Goal: Information Seeking & Learning: Learn about a topic

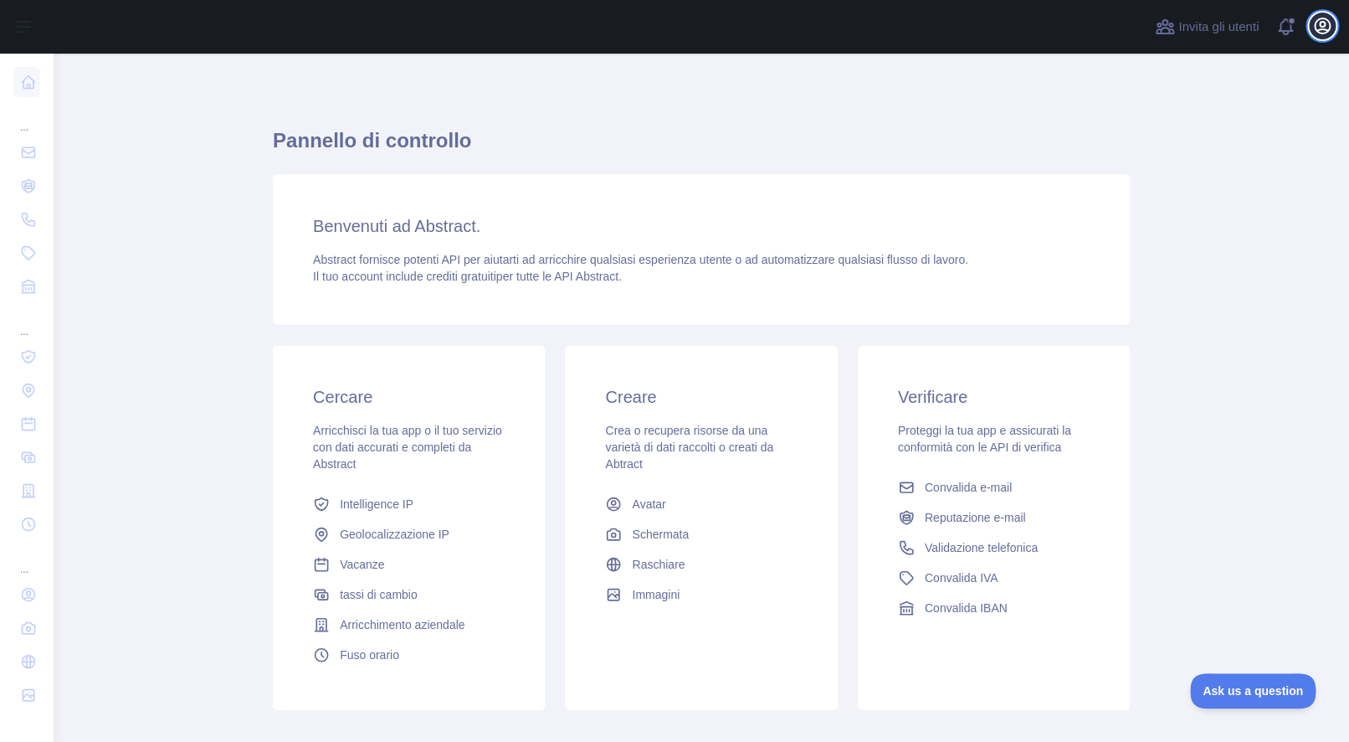
click at [1320, 28] on icon "button" at bounding box center [1322, 26] width 20 height 20
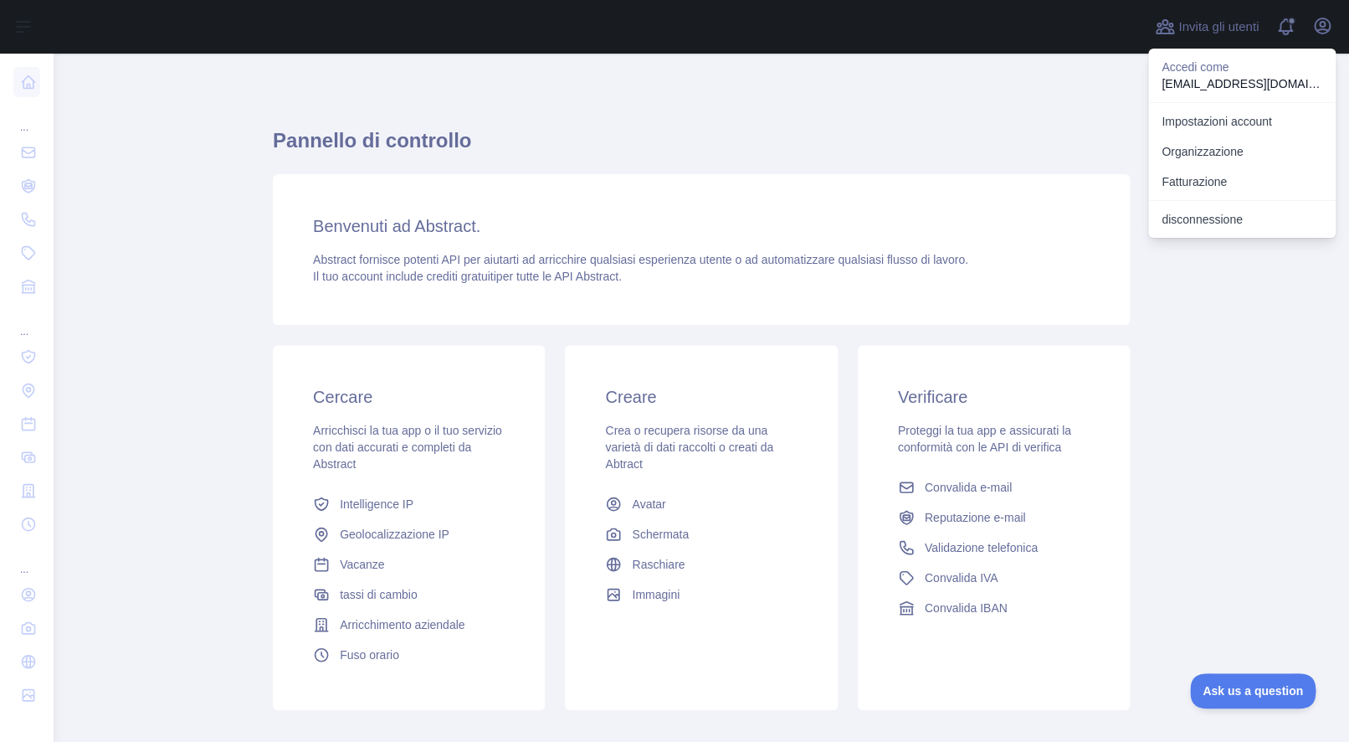
click at [1072, 104] on div "Pannello di controllo Benvenuti ad Abstract. Abstract fornisce potenti API per …" at bounding box center [701, 413] width 857 height 639
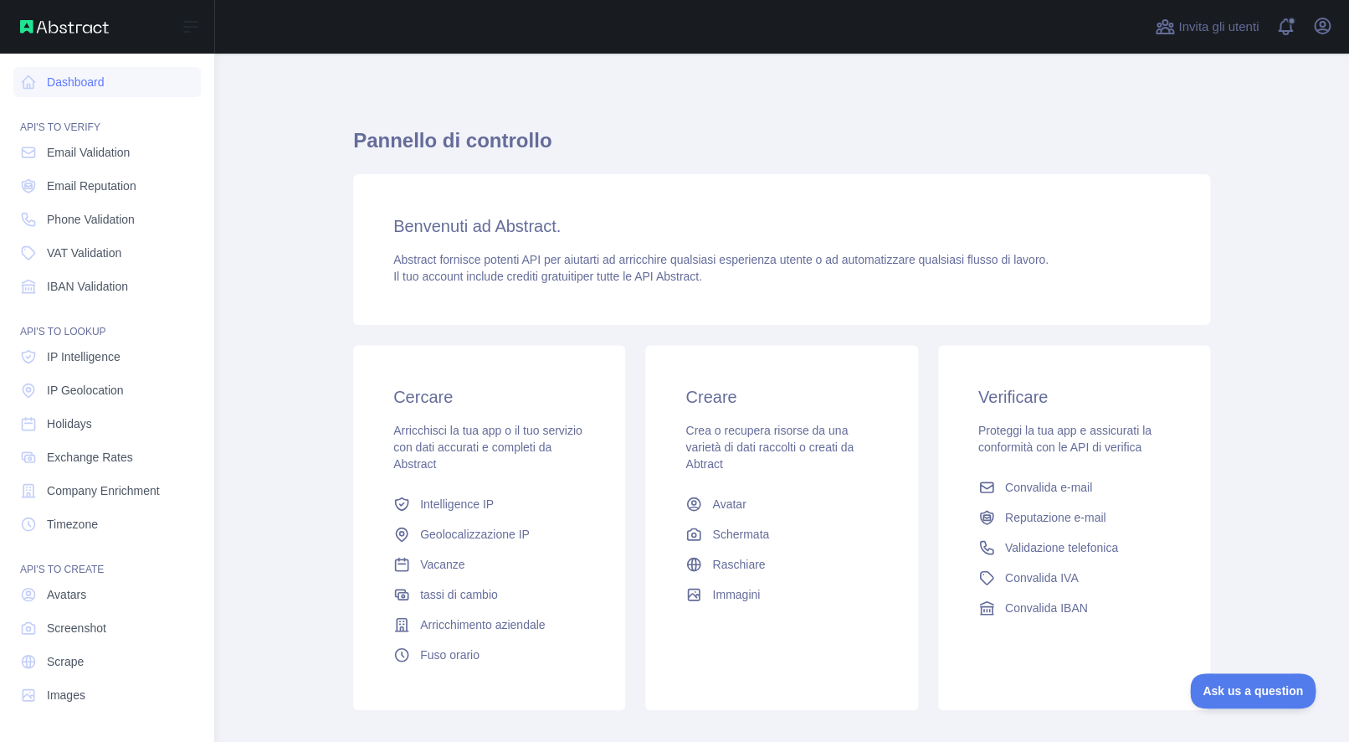
click at [54, 25] on img at bounding box center [64, 26] width 89 height 13
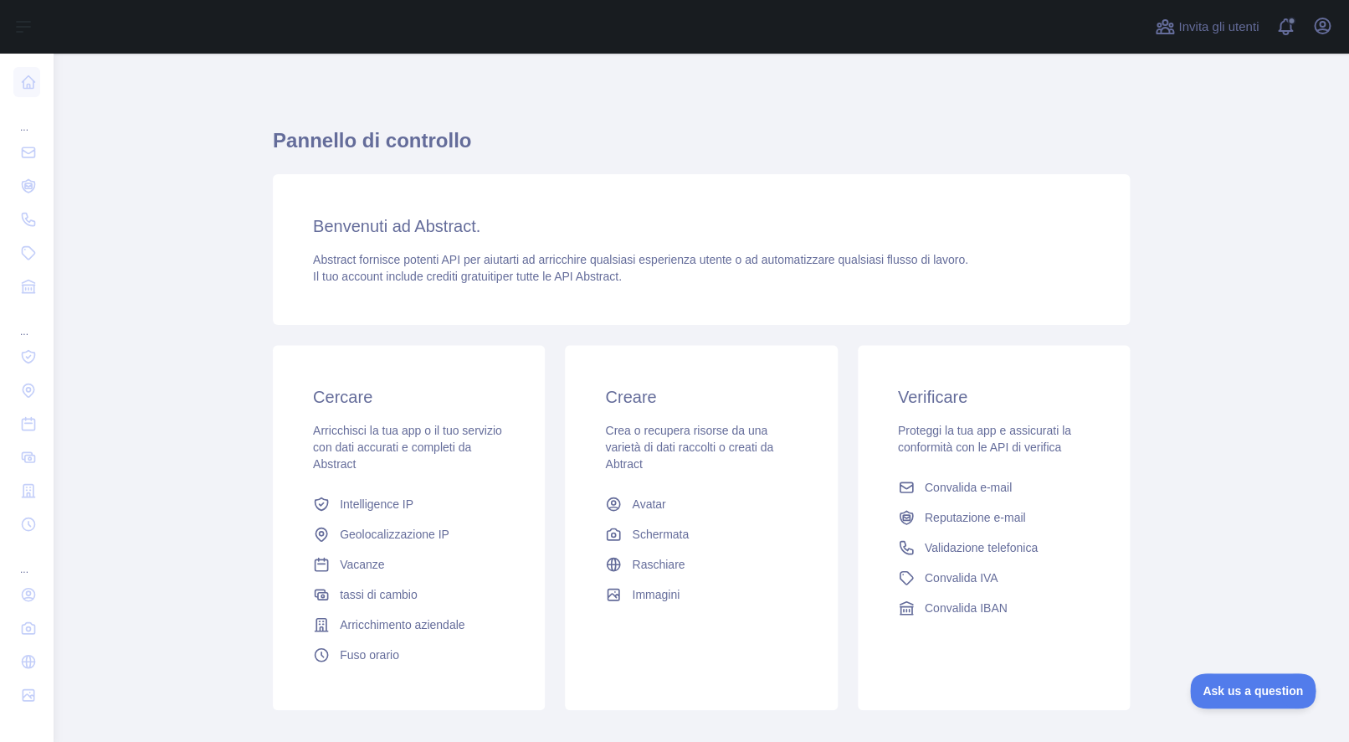
click at [116, 441] on main "Pannello di controllo Benvenuti ad Abstract. Abstract fornisce potenti API per …" at bounding box center [702, 398] width 1296 height 688
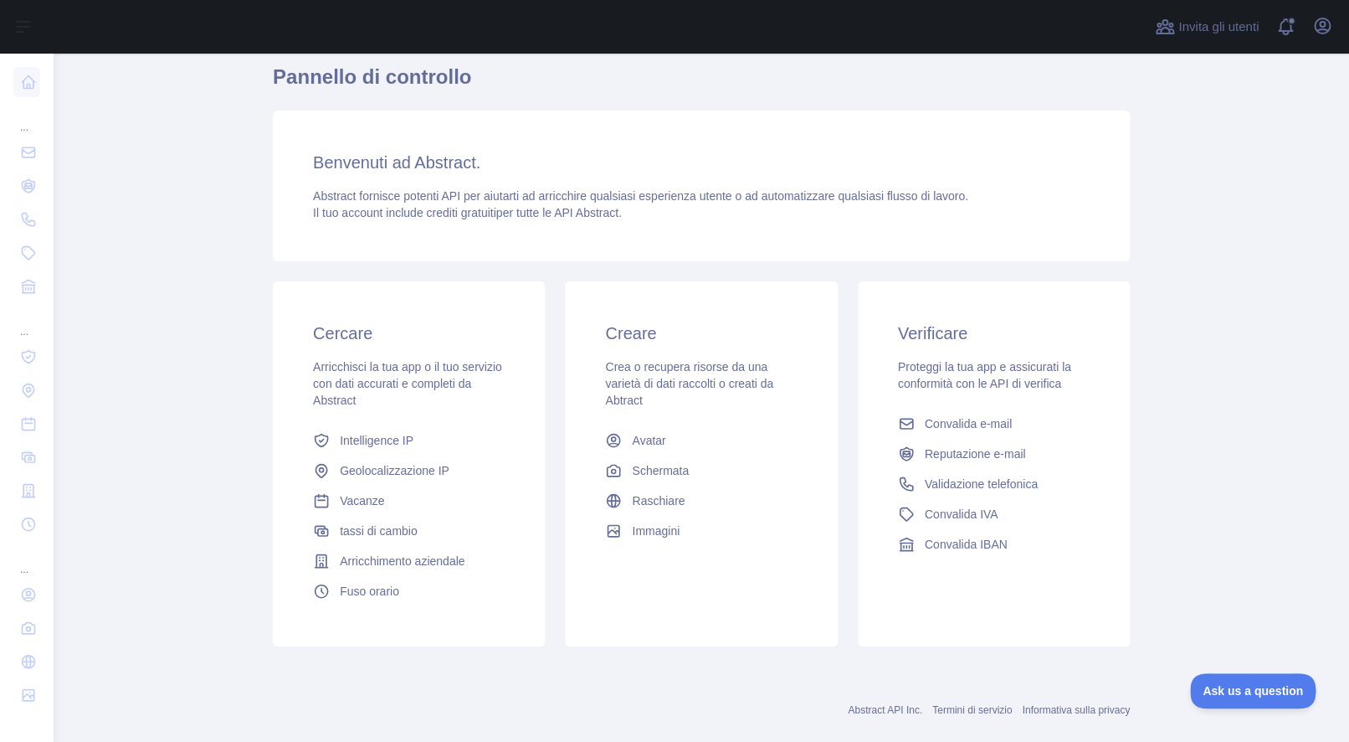
scroll to position [92, 0]
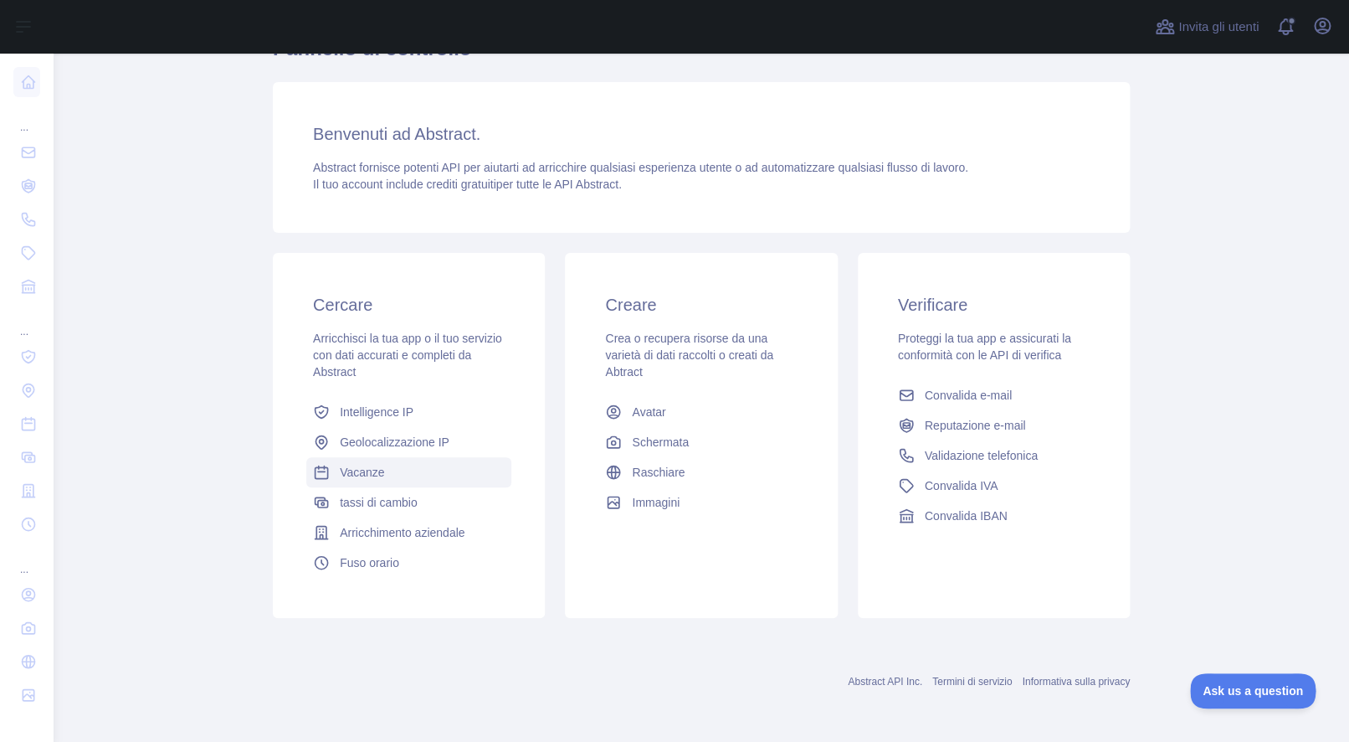
click at [382, 470] on link "Vacanze" at bounding box center [408, 472] width 205 height 30
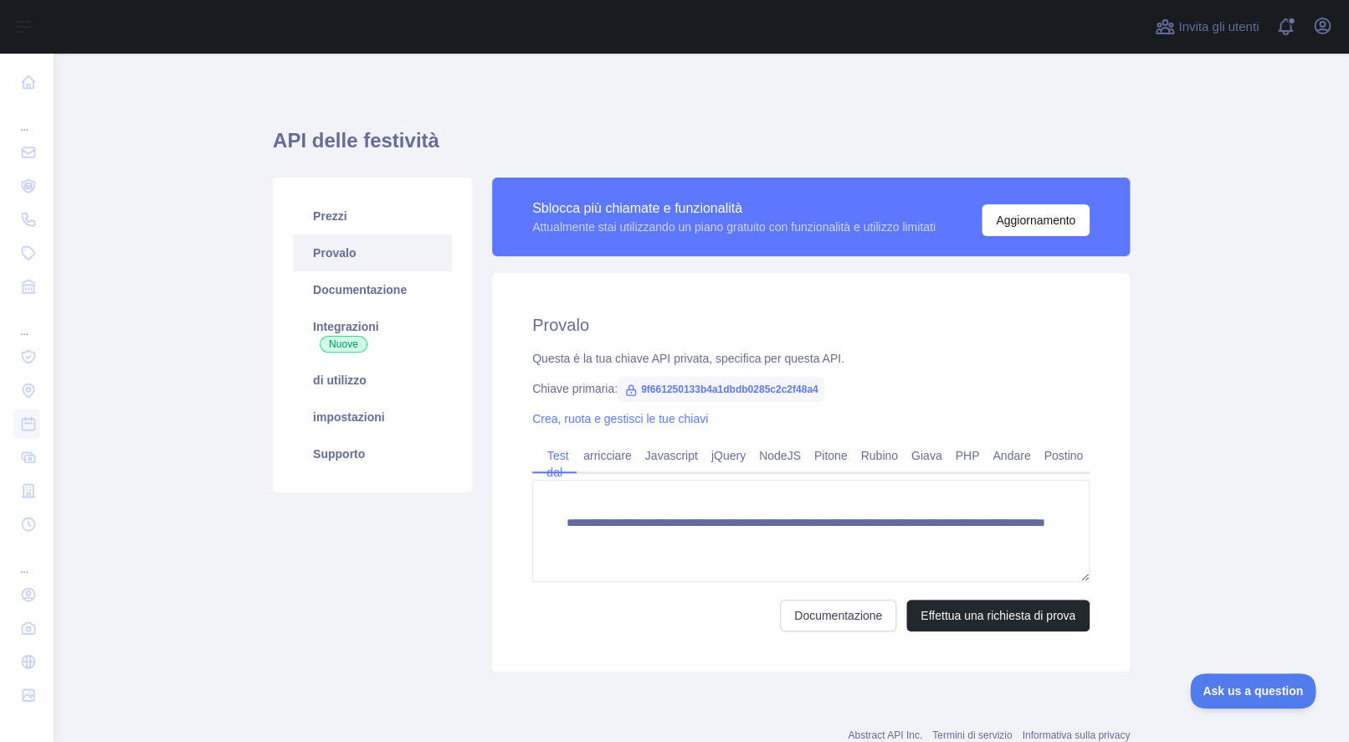
drag, startPoint x: 517, startPoint y: 322, endPoint x: 630, endPoint y: 337, distance: 114.0
click at [630, 337] on div "**********" at bounding box center [811, 472] width 638 height 398
click at [861, 378] on div "**********" at bounding box center [811, 472] width 638 height 398
drag, startPoint x: 854, startPoint y: 388, endPoint x: 640, endPoint y: 391, distance: 213.5
click at [640, 391] on div "Chiave primaria: 9f661250133b4a1dbdb0285c2c2f48a4" at bounding box center [810, 388] width 557 height 17
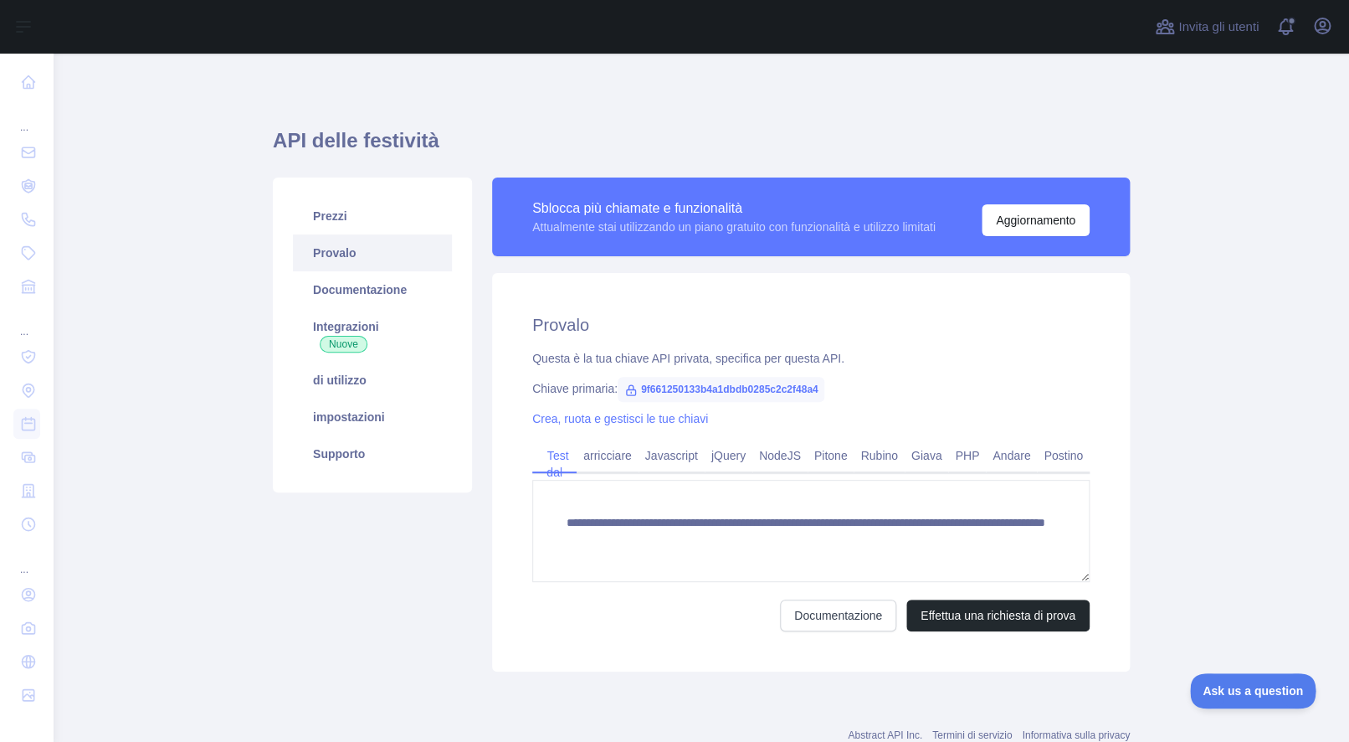
copy font "9f661250133b4a1dbdb0285c2c2f48a4"
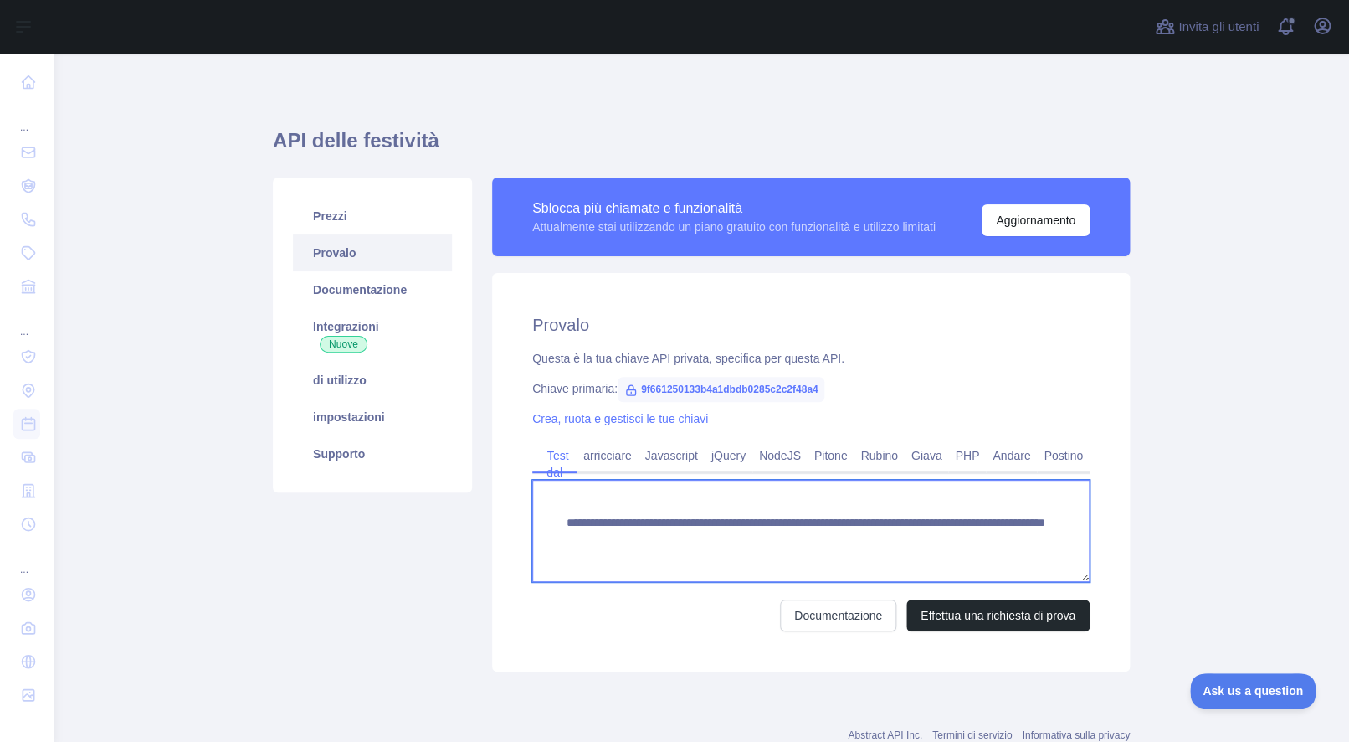
drag, startPoint x: 552, startPoint y: 516, endPoint x: 609, endPoint y: 554, distance: 68.7
click at [609, 554] on textarea "**********" at bounding box center [810, 531] width 557 height 102
click at [763, 532] on textarea "**********" at bounding box center [810, 531] width 557 height 102
paste textarea
type textarea "**********"
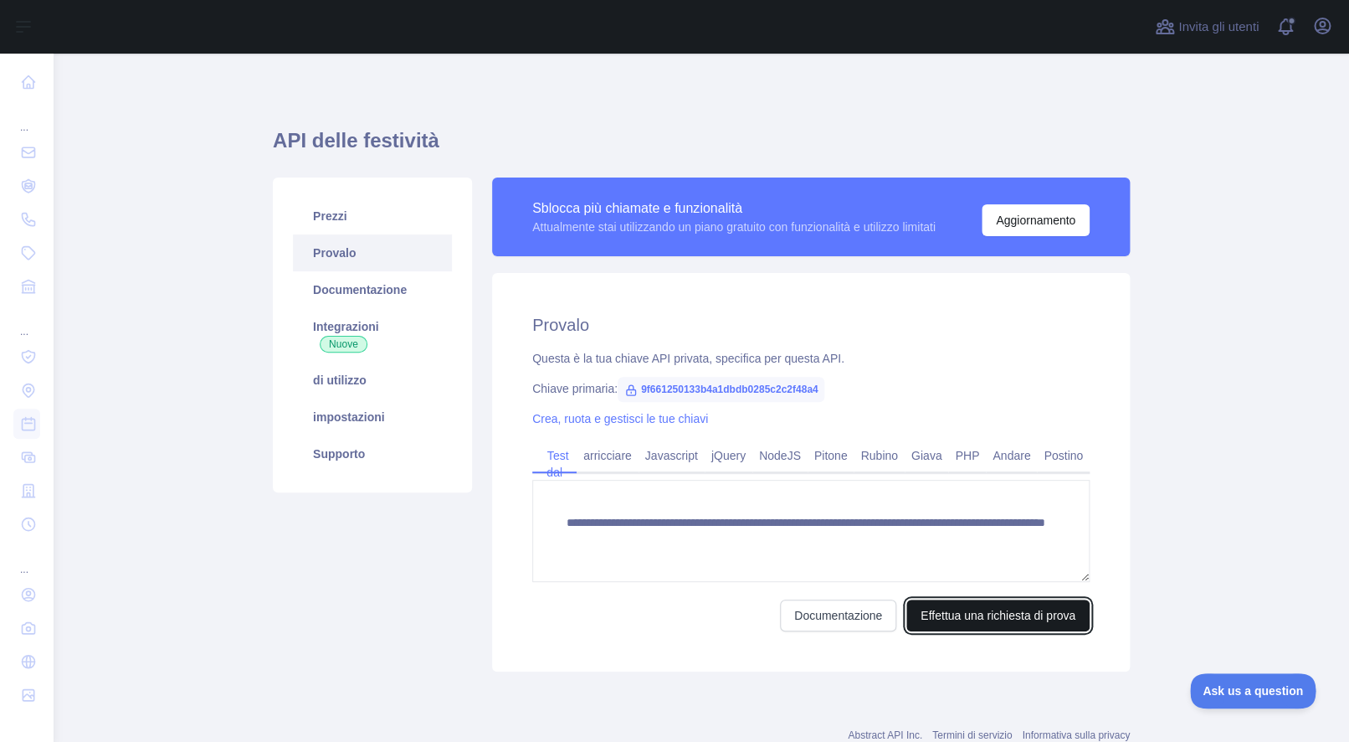
click at [971, 614] on font "Effettua una richiesta di prova" at bounding box center [998, 615] width 155 height 17
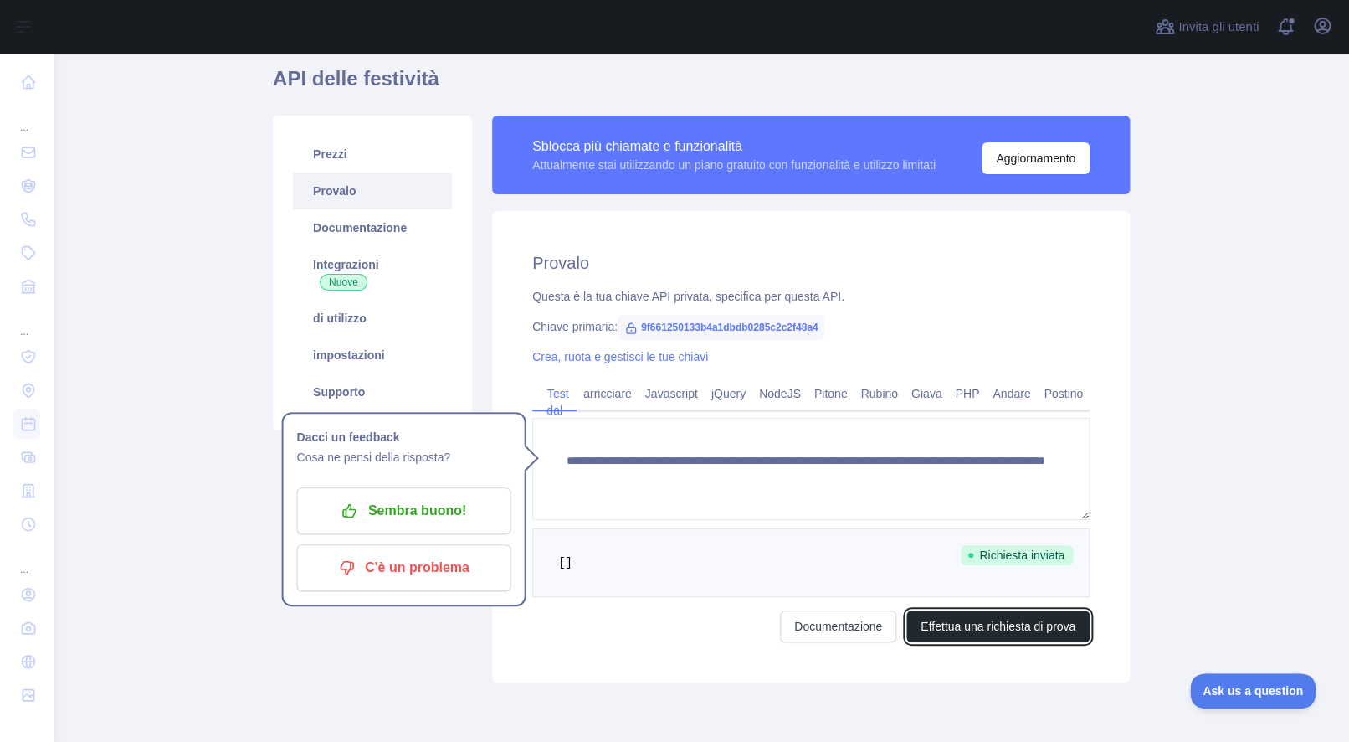
scroll to position [124, 0]
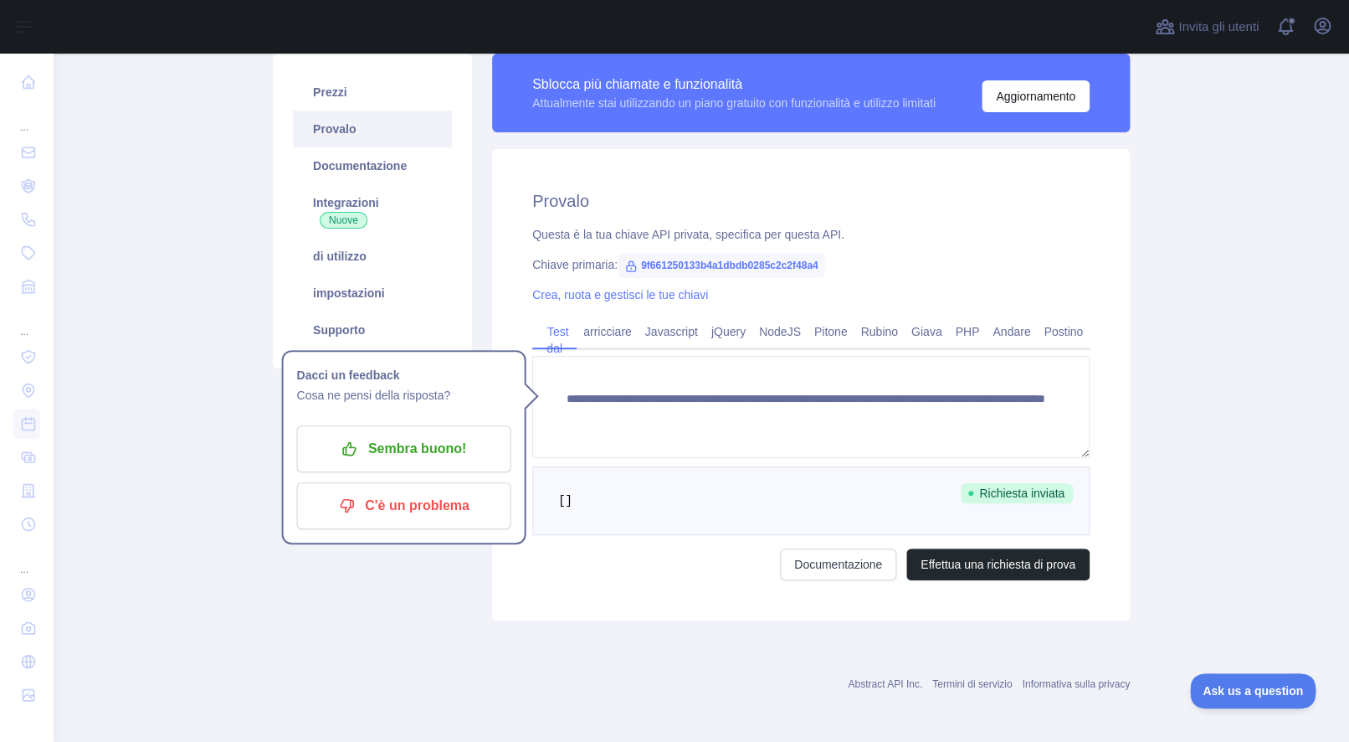
click at [884, 495] on pre "[]" at bounding box center [810, 500] width 557 height 69
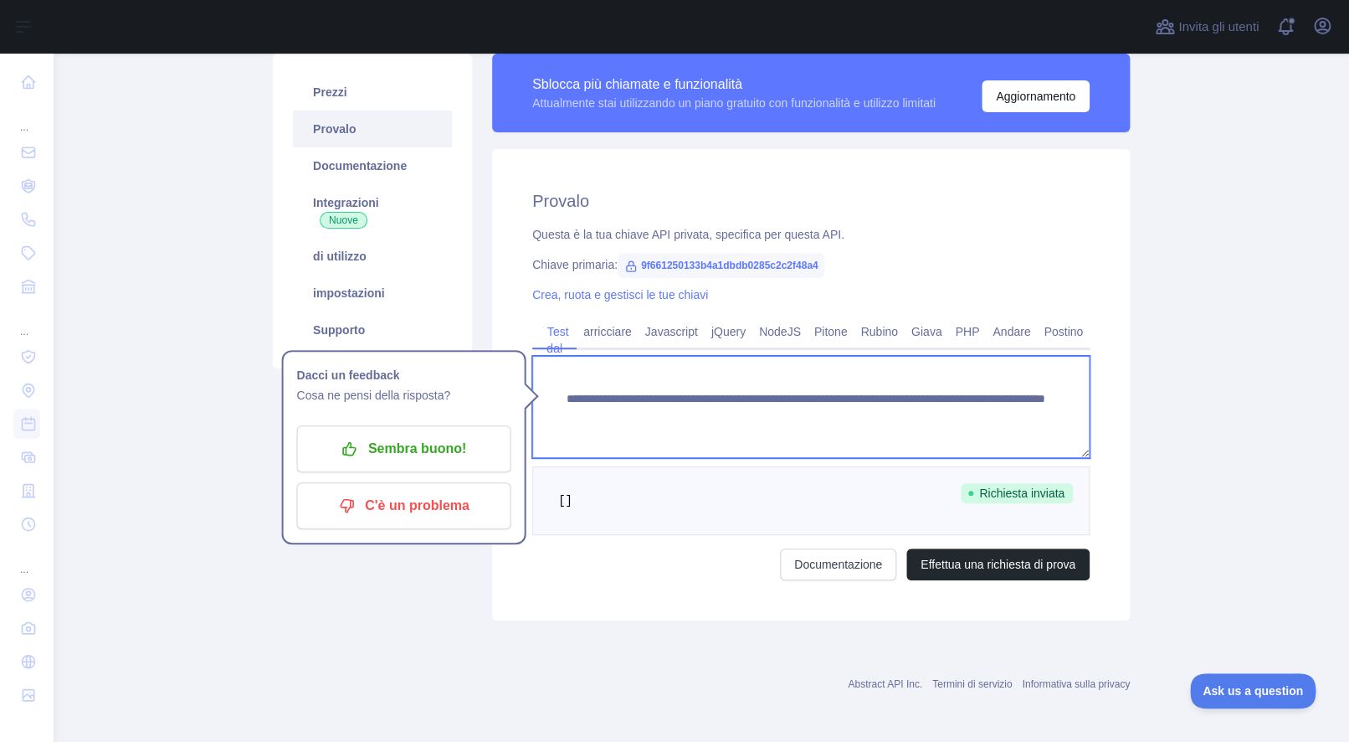
scroll to position [0, 0]
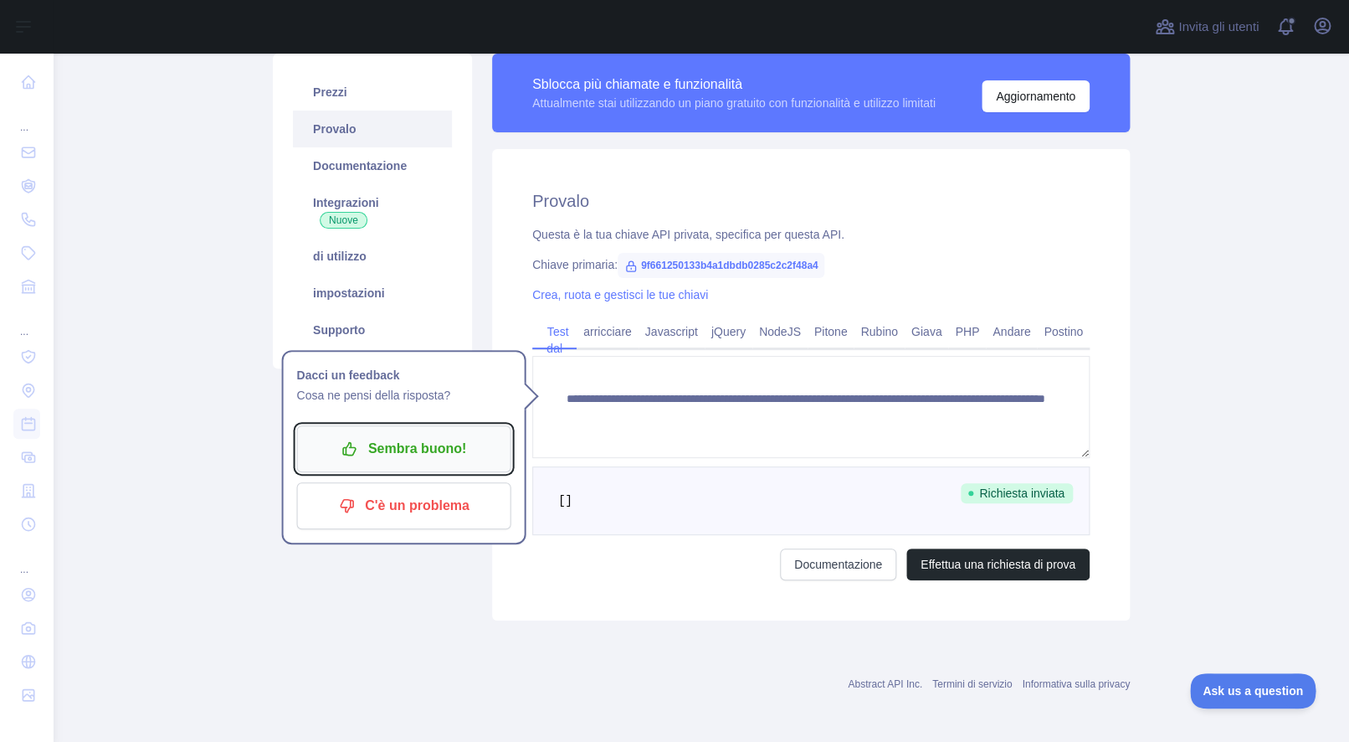
click at [429, 449] on font "Sembra buono!" at bounding box center [417, 448] width 98 height 27
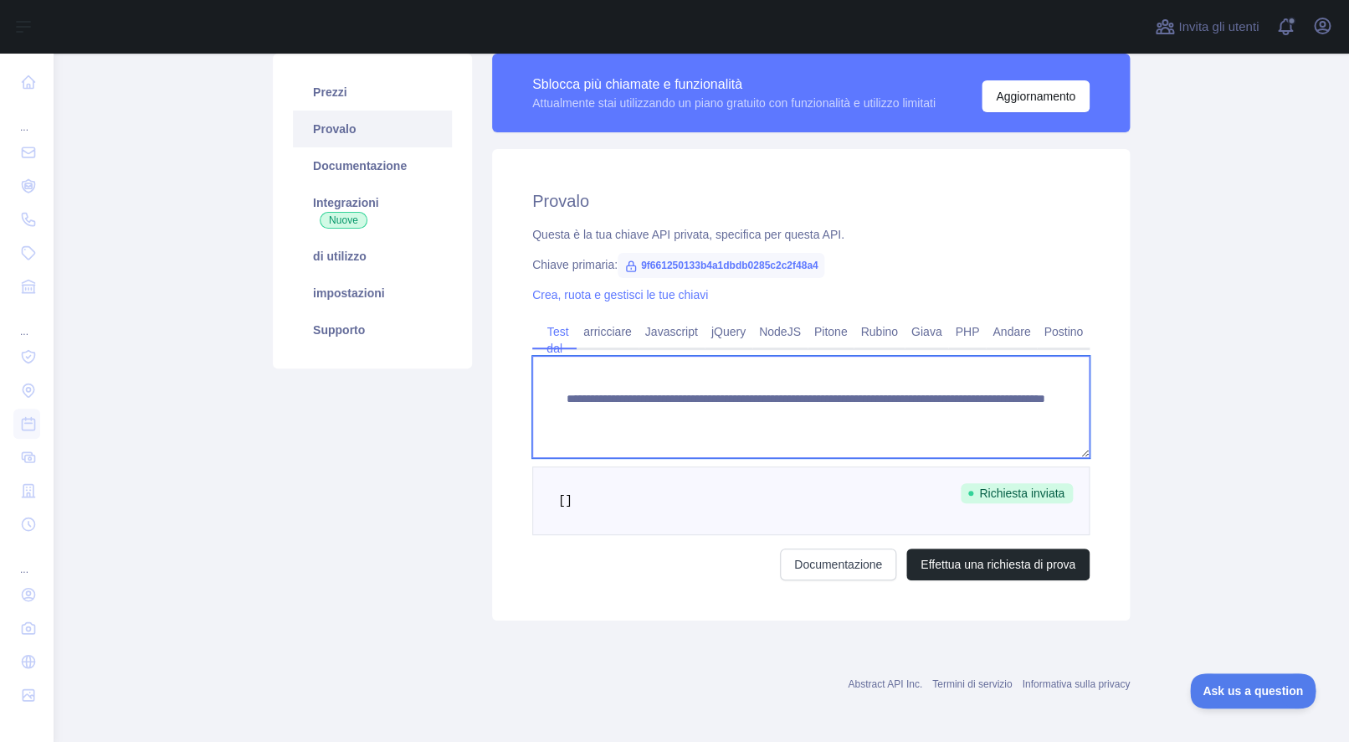
click at [622, 442] on textarea "**********" at bounding box center [810, 407] width 557 height 102
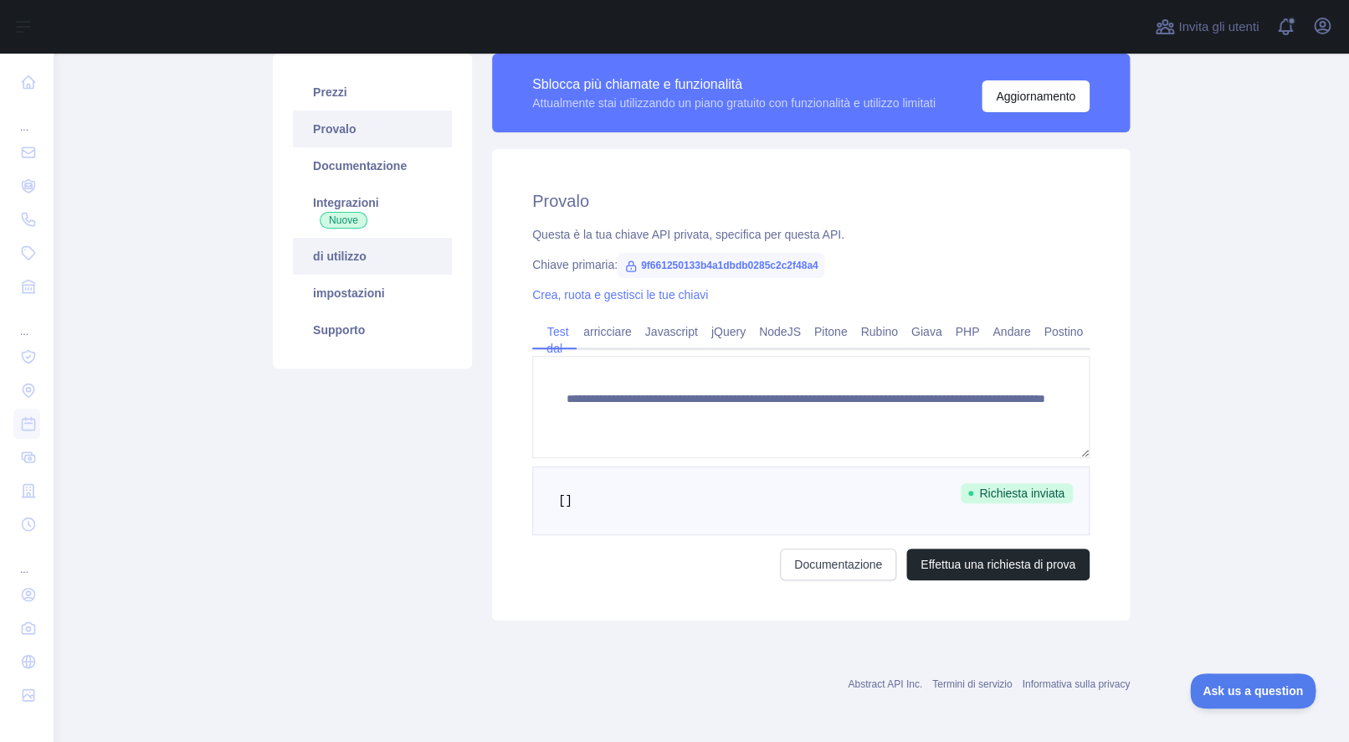
click at [338, 269] on link "di utilizzo" at bounding box center [372, 256] width 159 height 37
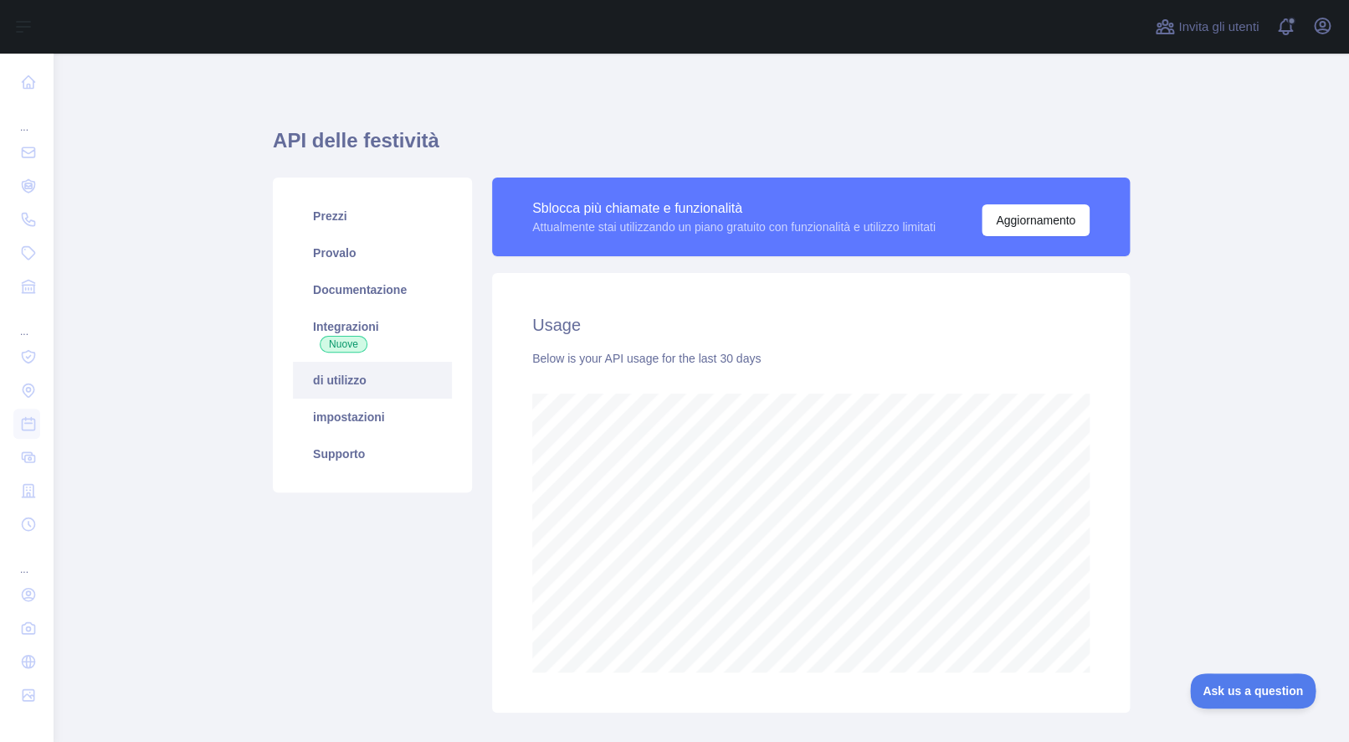
scroll to position [687, 1282]
click at [371, 381] on link "di utilizzo" at bounding box center [372, 380] width 159 height 37
click at [350, 418] on font "impostazioni" at bounding box center [349, 416] width 72 height 13
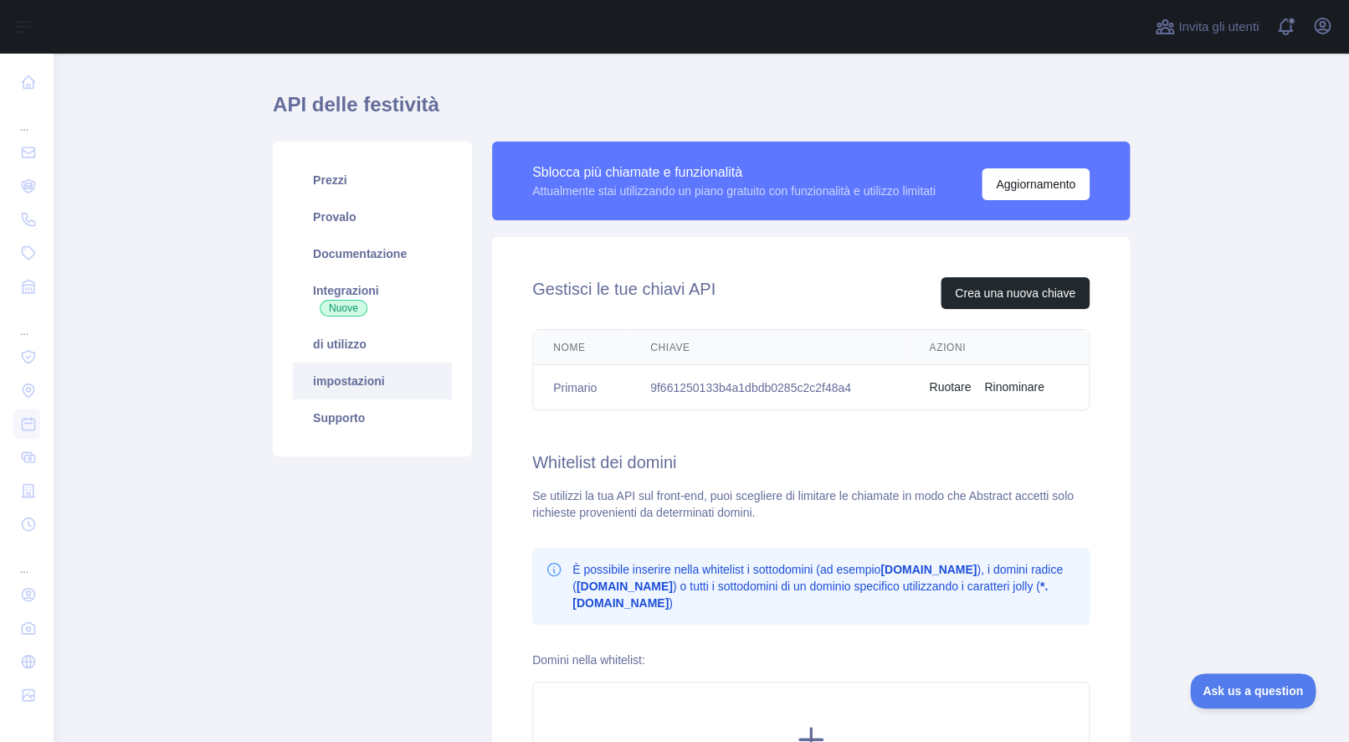
scroll to position [34, 0]
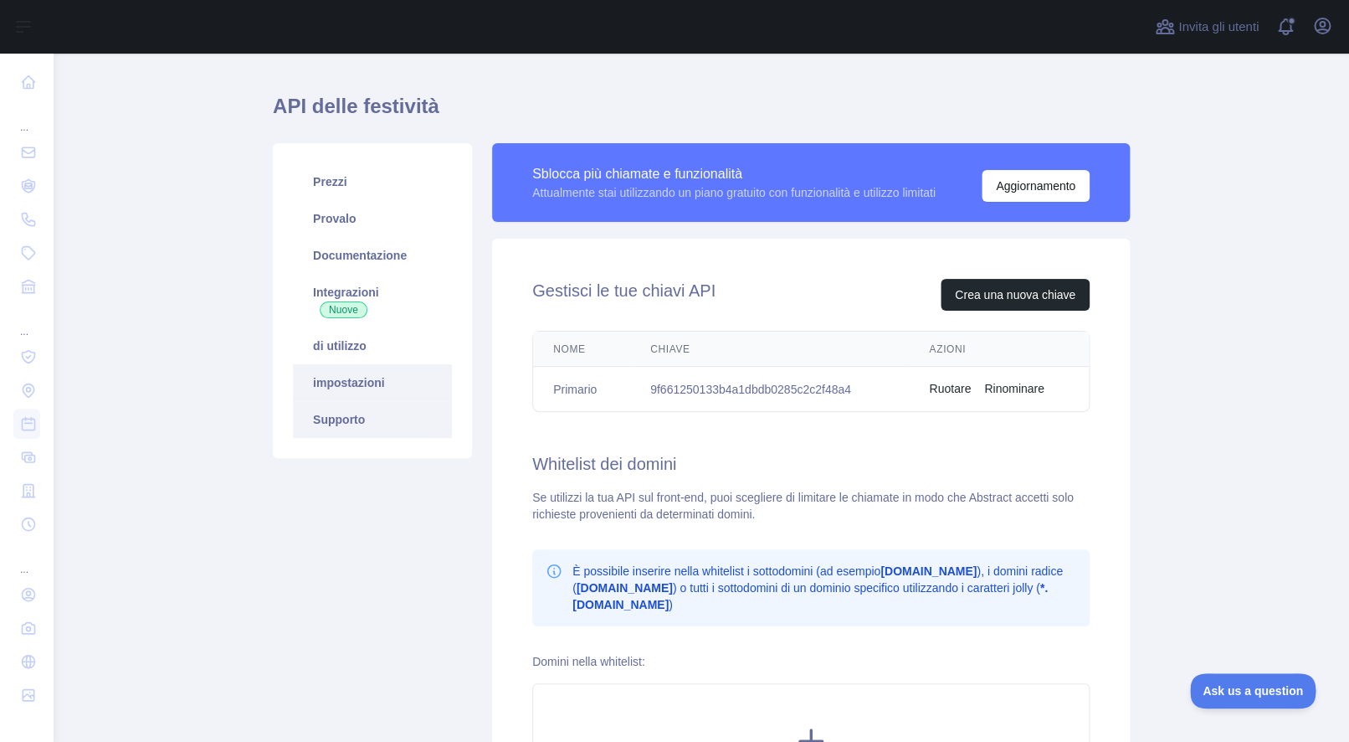
click at [347, 419] on font "Supporto" at bounding box center [339, 419] width 52 height 13
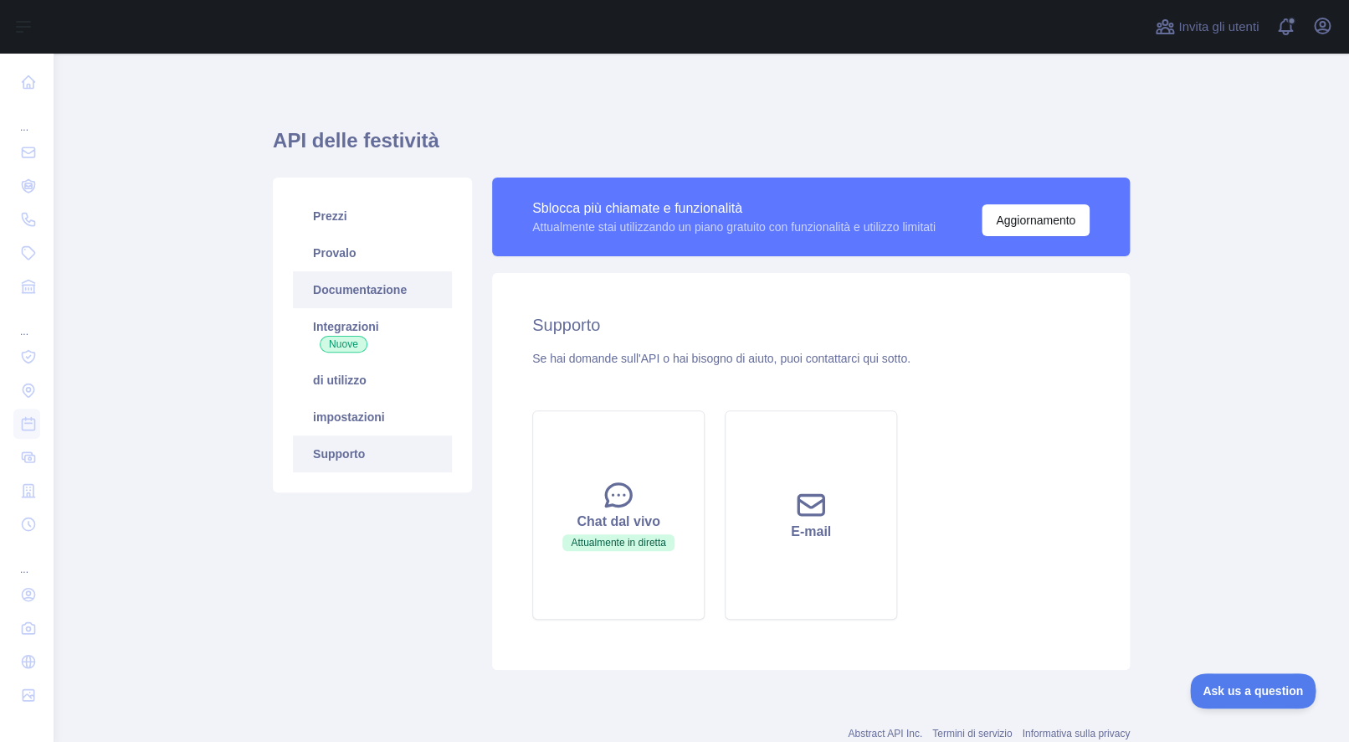
click at [352, 293] on font "Documentazione" at bounding box center [360, 289] width 94 height 13
click at [349, 321] on font "Integrazioni" at bounding box center [346, 326] width 66 height 13
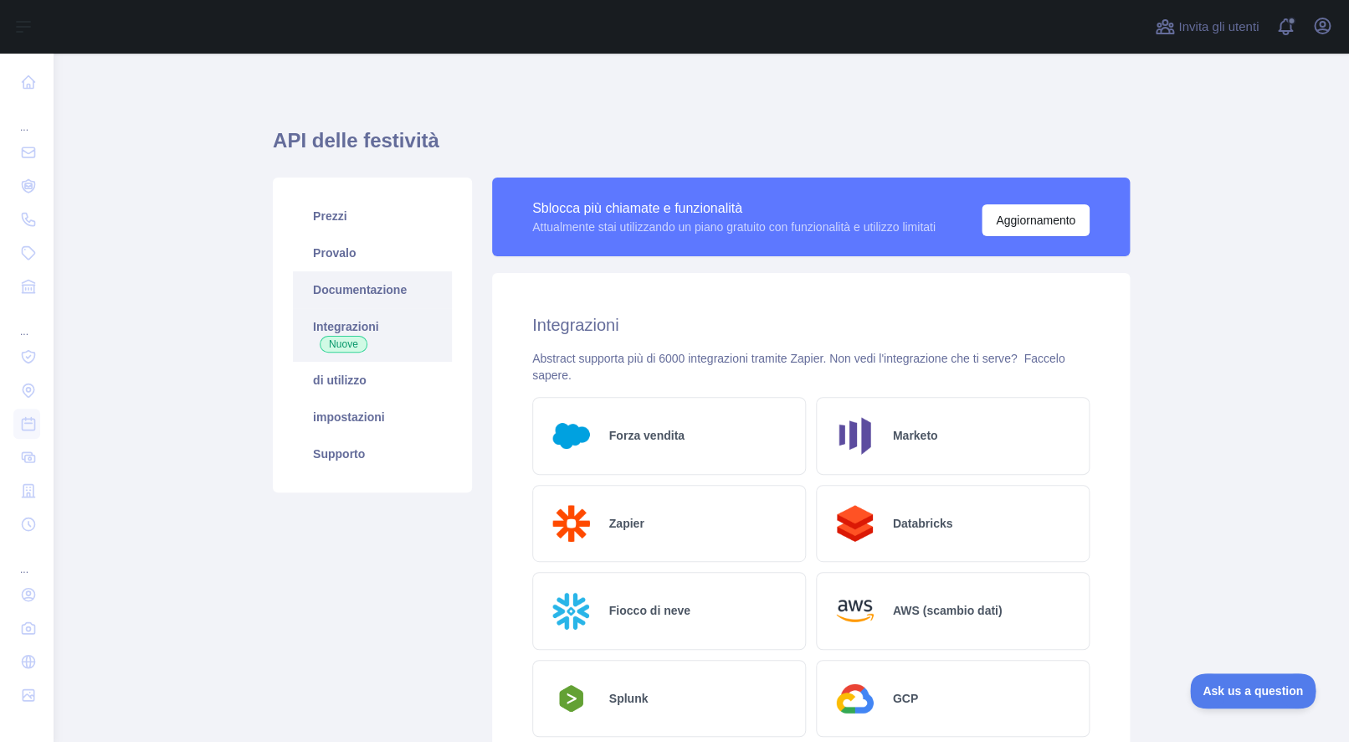
click at [342, 291] on font "Documentazione" at bounding box center [360, 289] width 94 height 13
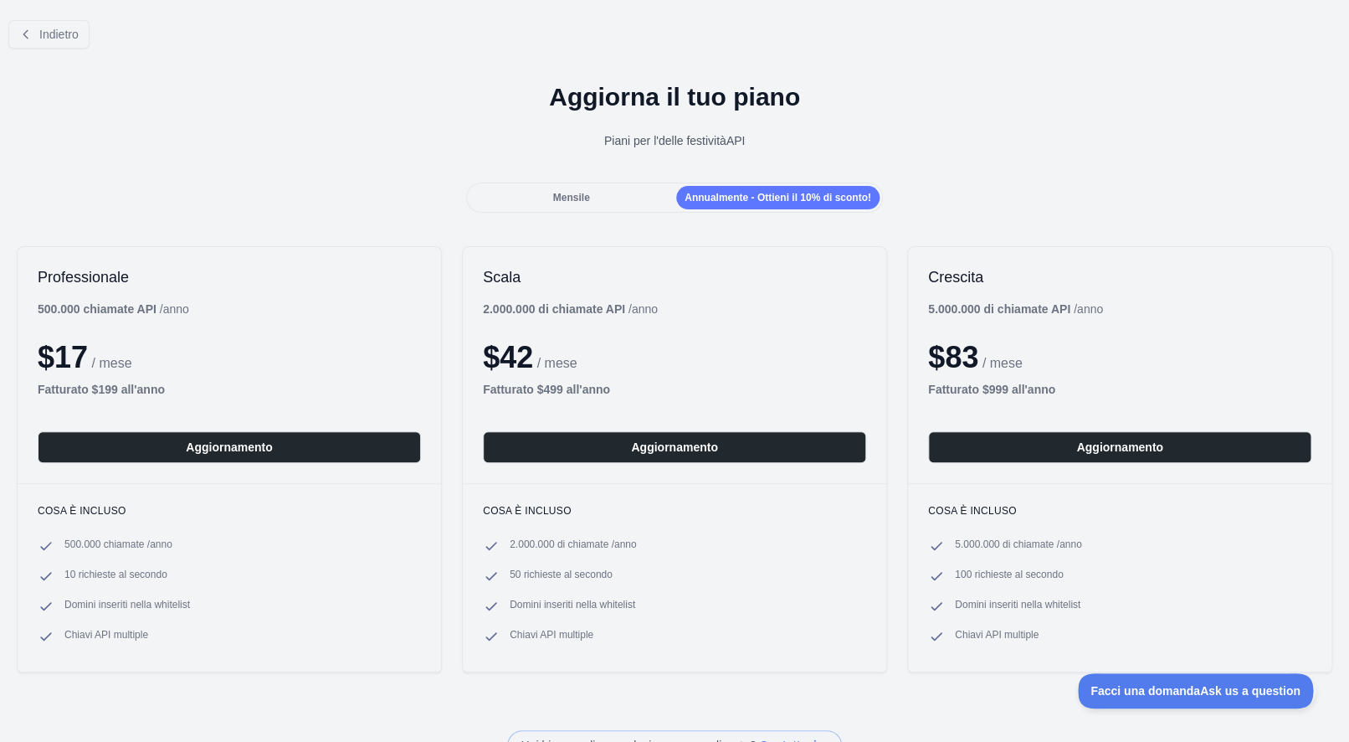
click at [604, 194] on div "Mensile" at bounding box center [571, 197] width 203 height 23
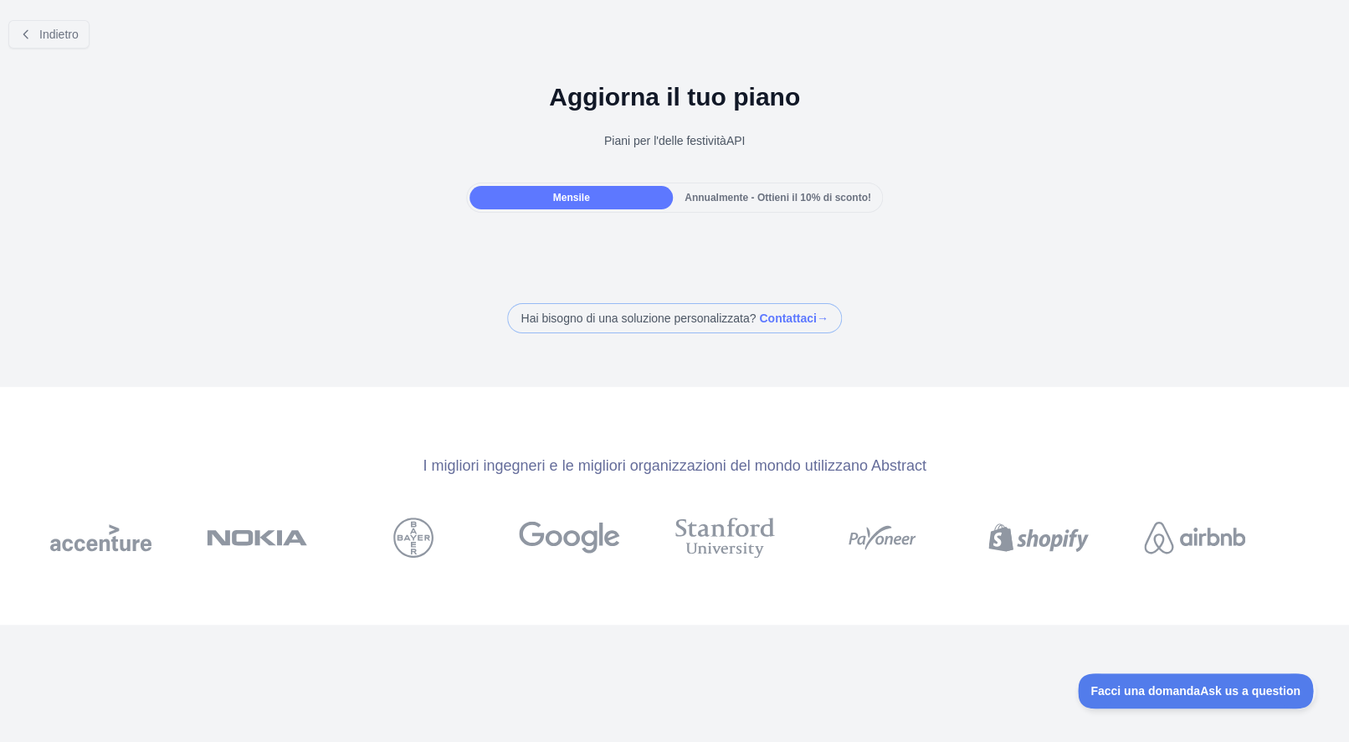
click at [713, 202] on font "Annualmente - Ottieni il 10% di sconto!" at bounding box center [778, 198] width 187 height 12
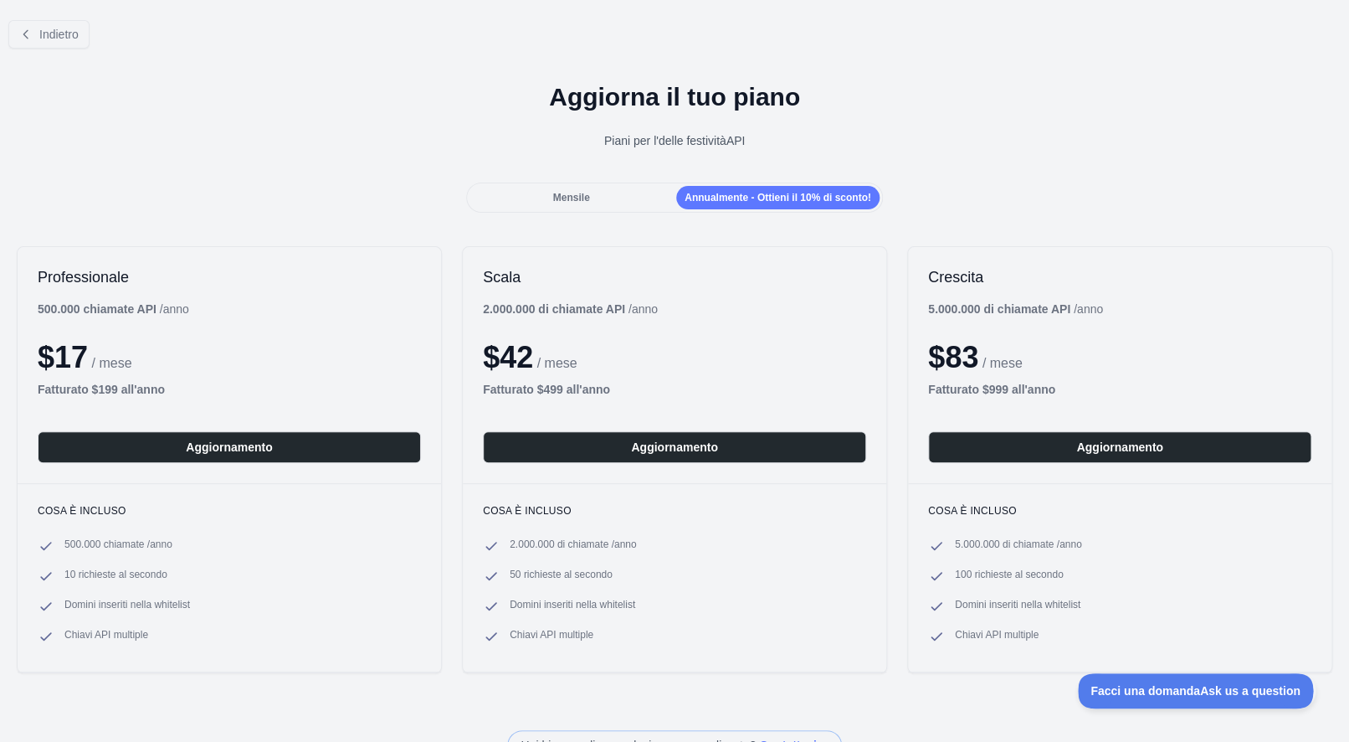
click at [585, 206] on div "Mensile" at bounding box center [571, 197] width 203 height 23
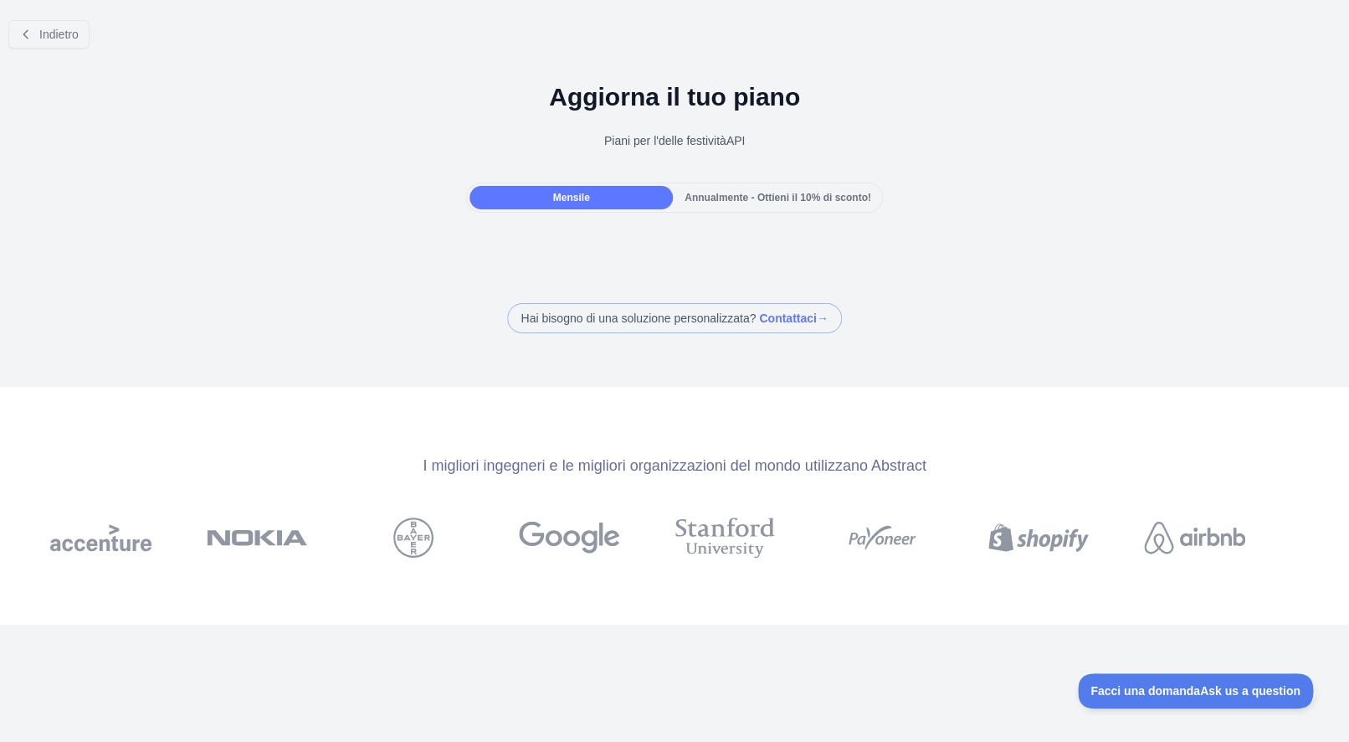
click at [746, 198] on font "Annualmente - Ottieni il 10% di sconto!" at bounding box center [778, 198] width 187 height 12
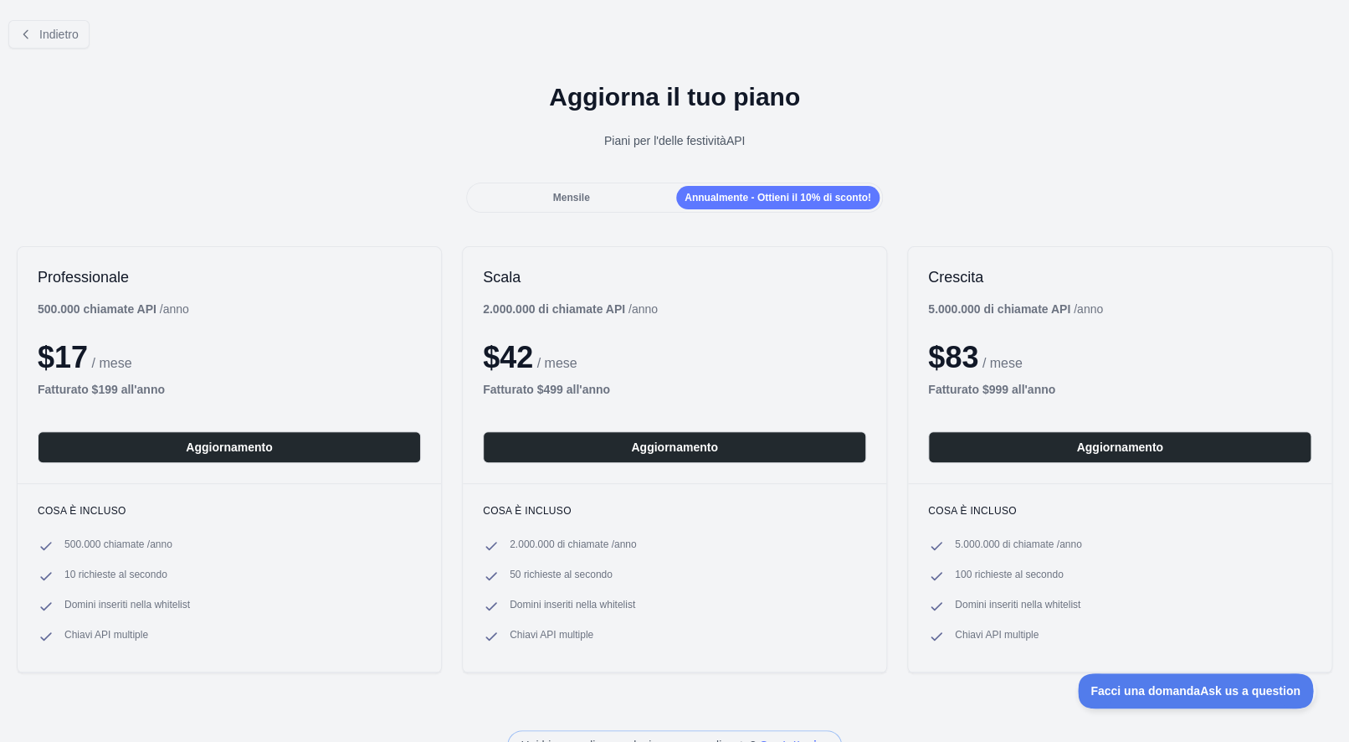
click at [573, 187] on div "Mensile" at bounding box center [571, 197] width 203 height 23
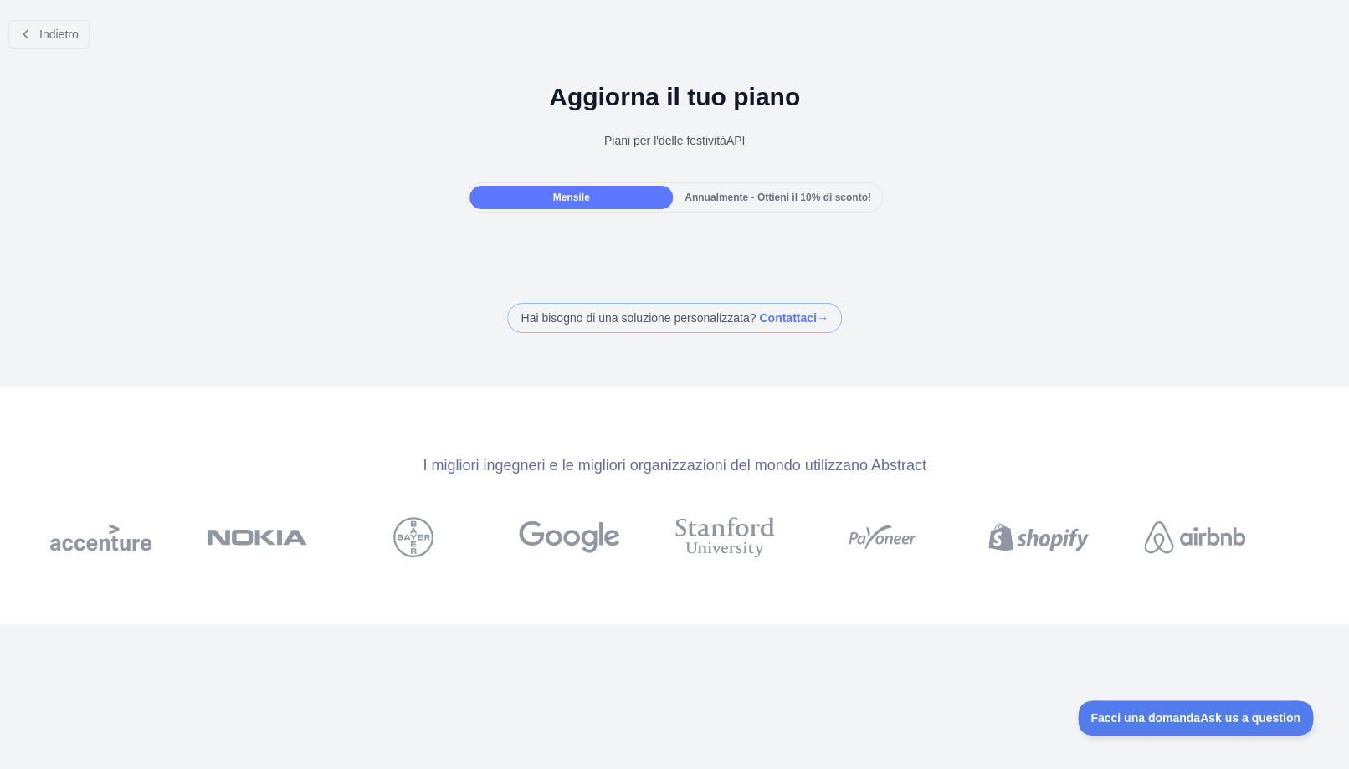
click at [717, 199] on font "Annualmente - Ottieni il 10% di sconto!" at bounding box center [778, 198] width 187 height 12
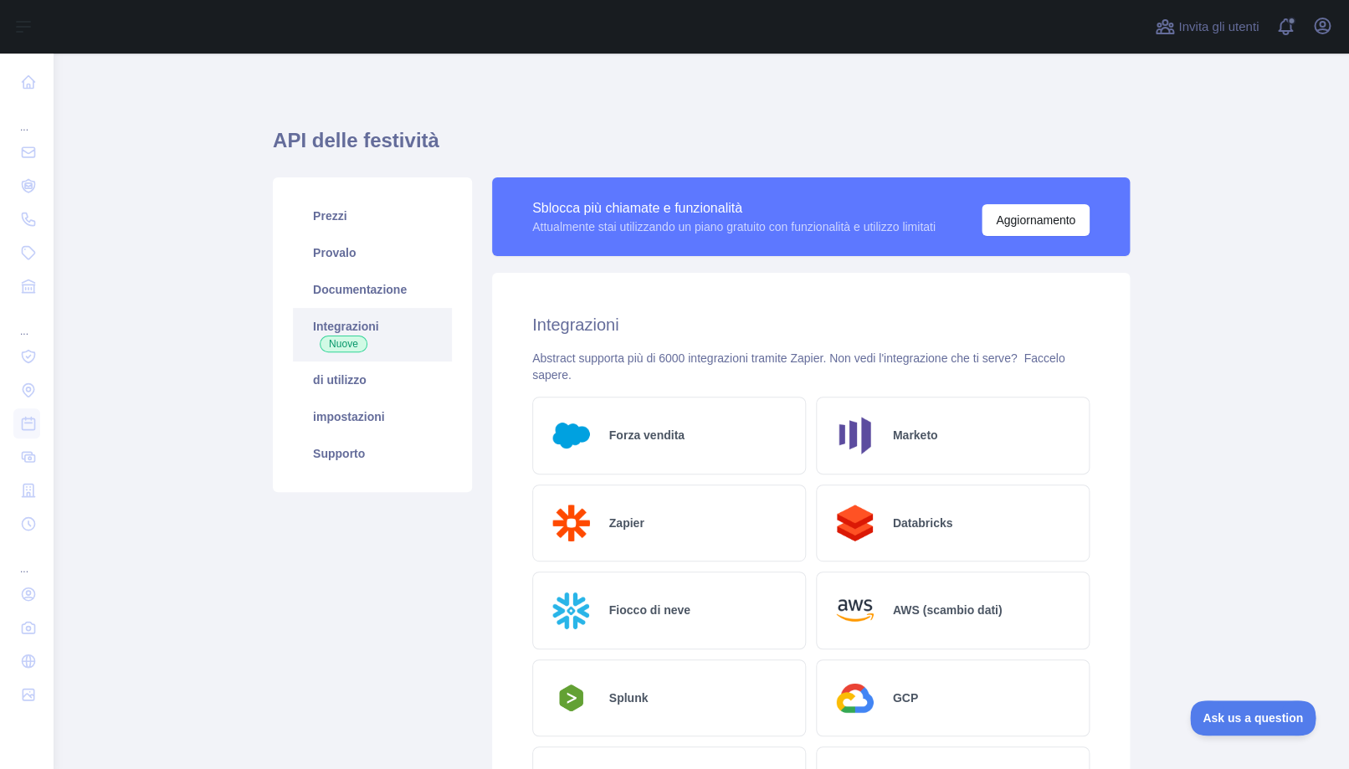
click at [323, 137] on font "API delle festività" at bounding box center [356, 140] width 167 height 23
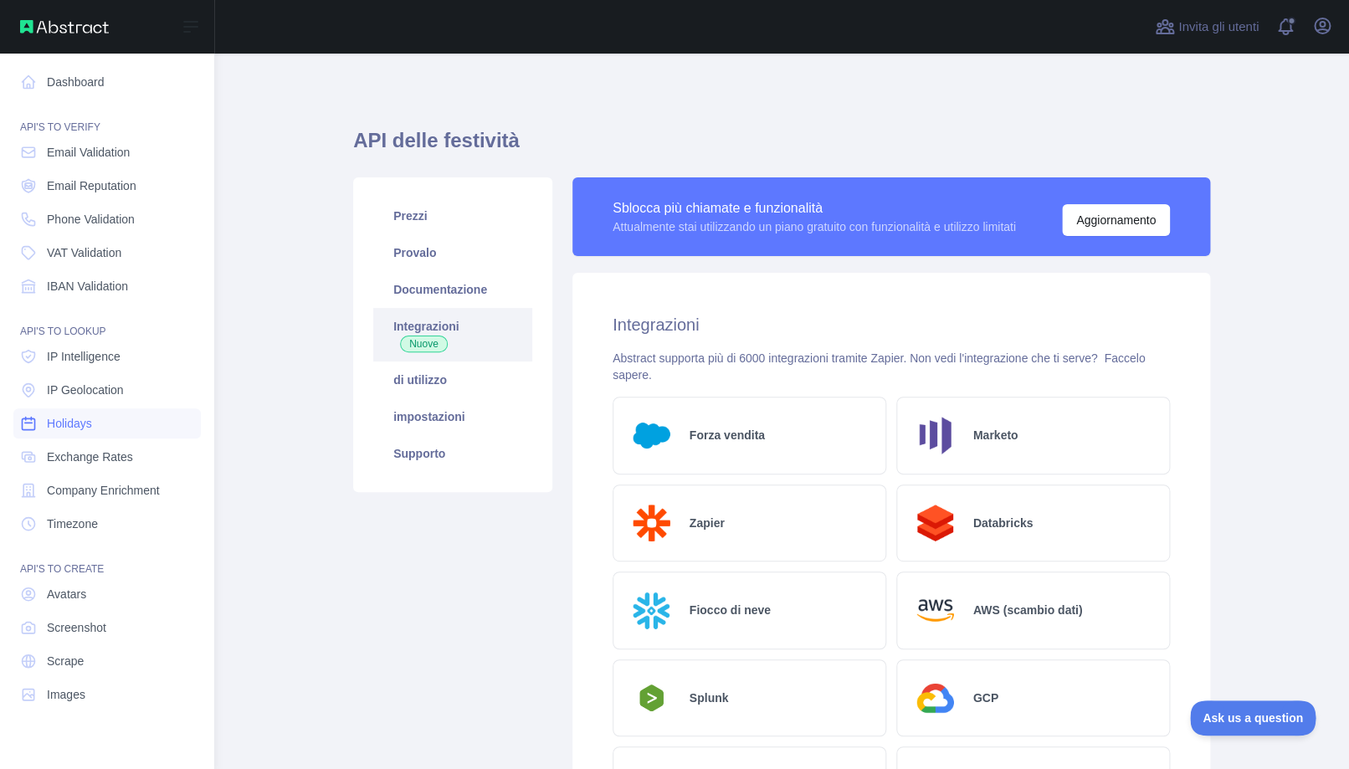
click at [85, 422] on span "Holidays" at bounding box center [69, 423] width 45 height 17
